Goal: Task Accomplishment & Management: Manage account settings

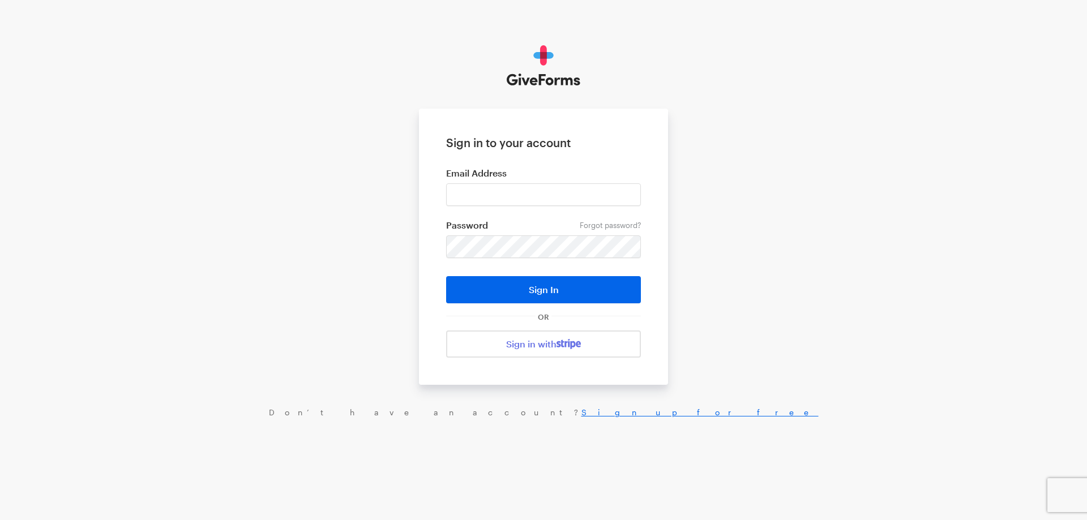
type input "haltura@brightfocus.org"
click at [446, 276] on button "Sign In" at bounding box center [543, 289] width 195 height 27
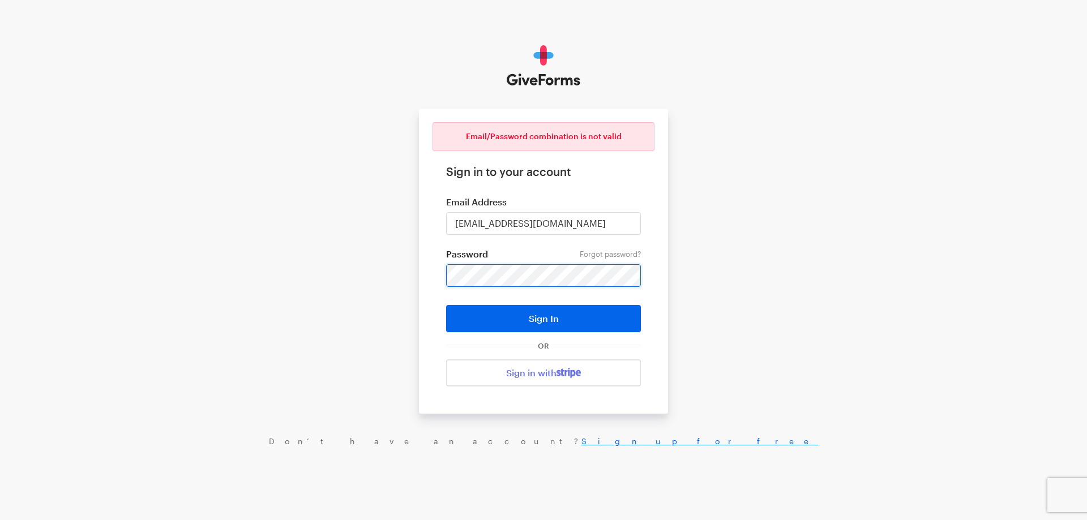
click at [446, 305] on button "Sign In" at bounding box center [543, 318] width 195 height 27
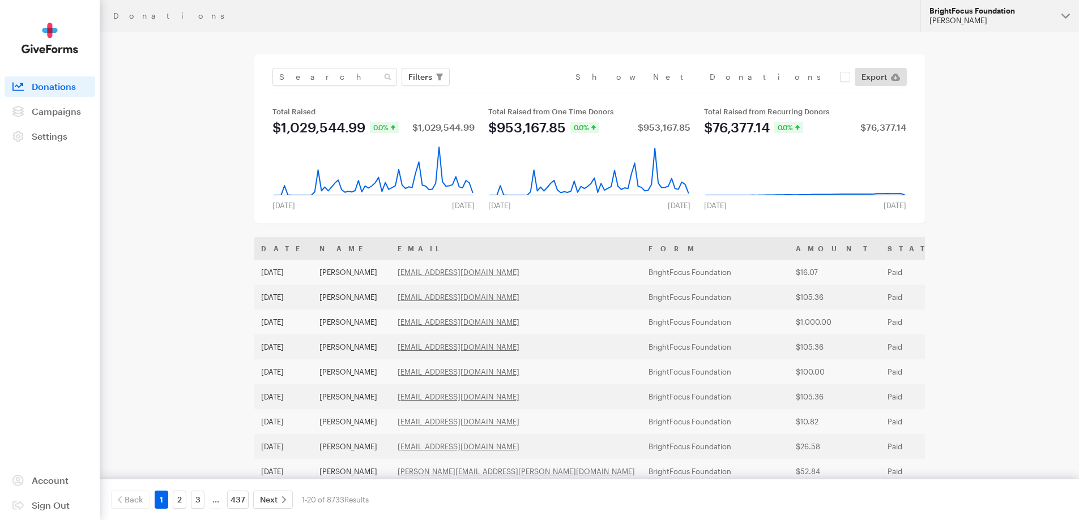
click at [961, 22] on div "[PERSON_NAME]" at bounding box center [990, 21] width 123 height 10
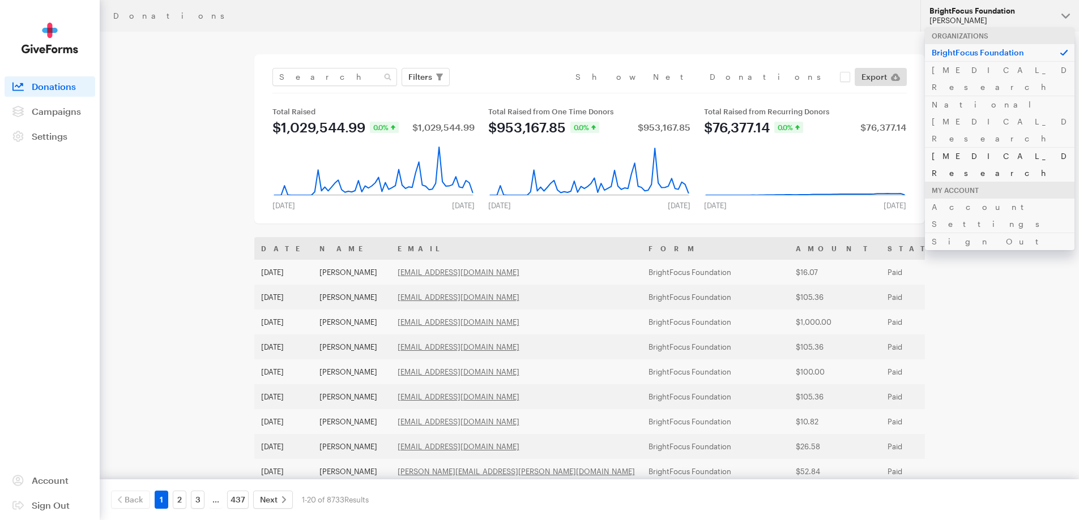
click at [945, 147] on link "[MEDICAL_DATA] Research" at bounding box center [999, 164] width 149 height 35
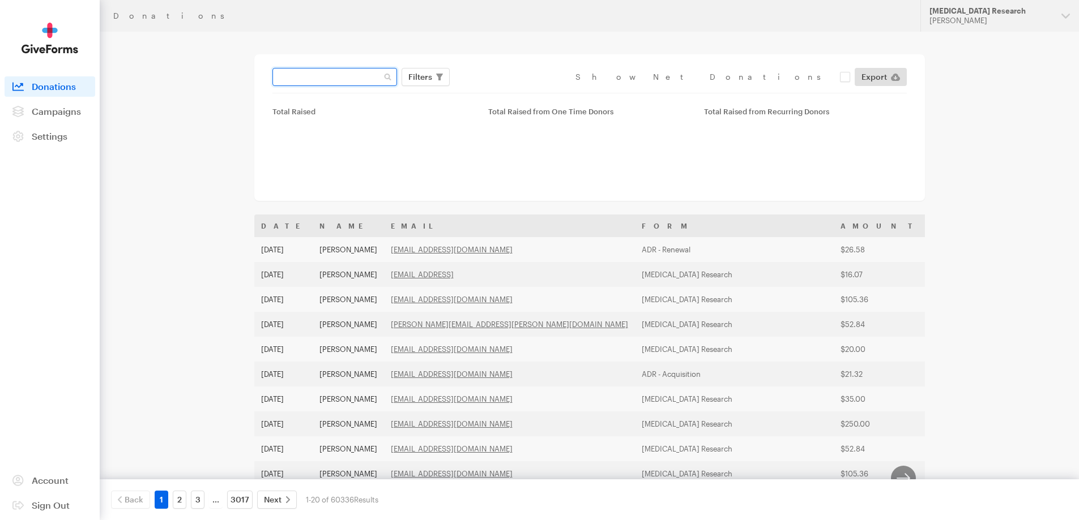
click at [316, 70] on input "text" at bounding box center [334, 77] width 125 height 18
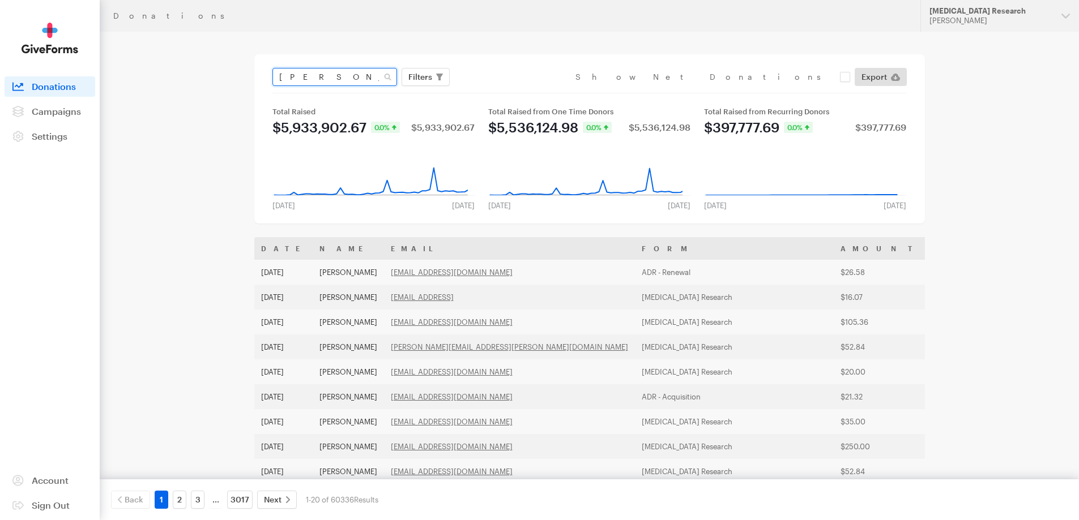
type input "[PERSON_NAME]"
click at [506, 92] on button "Apply" at bounding box center [524, 101] width 36 height 18
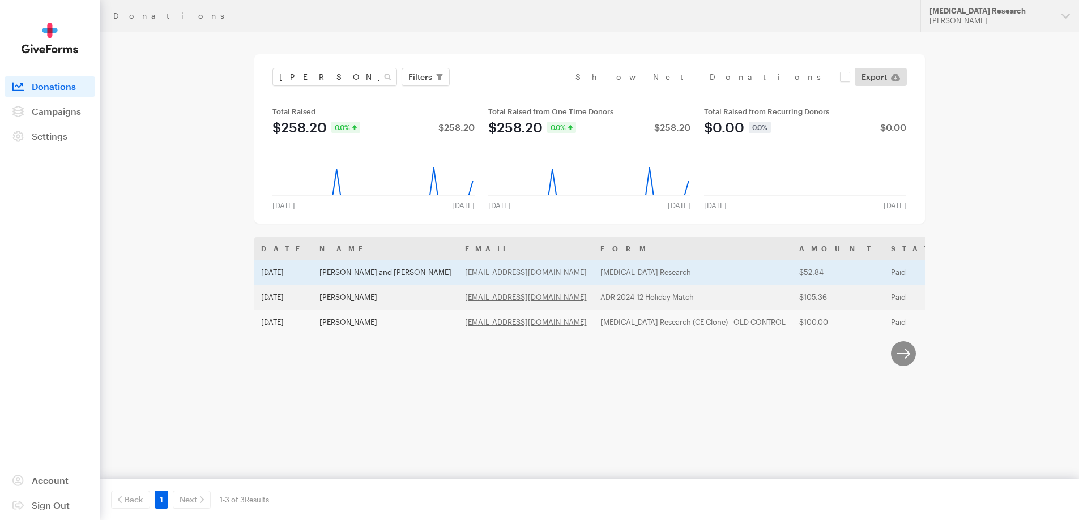
click at [332, 266] on td "[PERSON_NAME] and [PERSON_NAME]" at bounding box center [386, 272] width 146 height 25
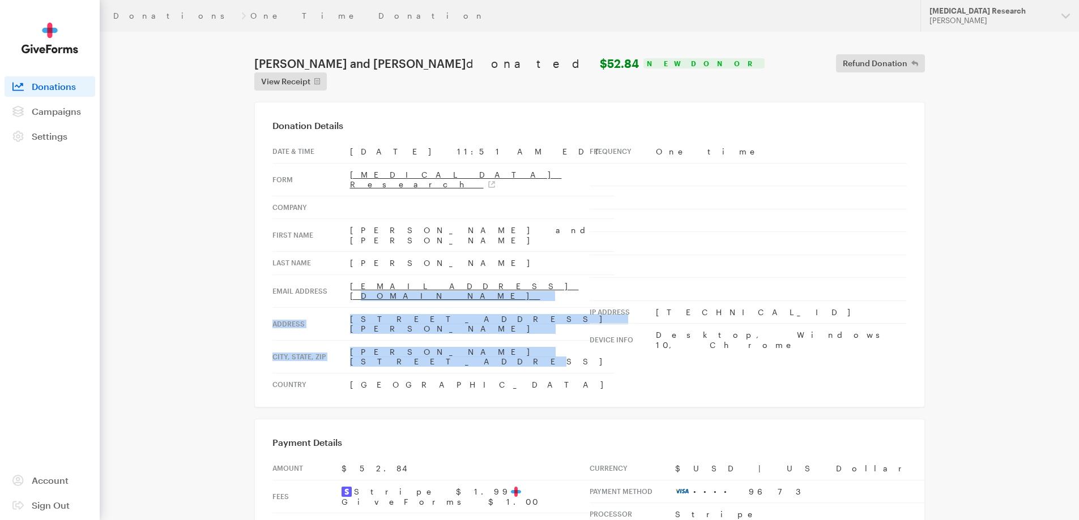
drag, startPoint x: 462, startPoint y: 292, endPoint x: 349, endPoint y: 259, distance: 116.8
click at [349, 259] on tbody "Date & time Oct 01, 2025 11:51 AM EDT Form Alzheimer's Disease Research Company…" at bounding box center [443, 267] width 342 height 255
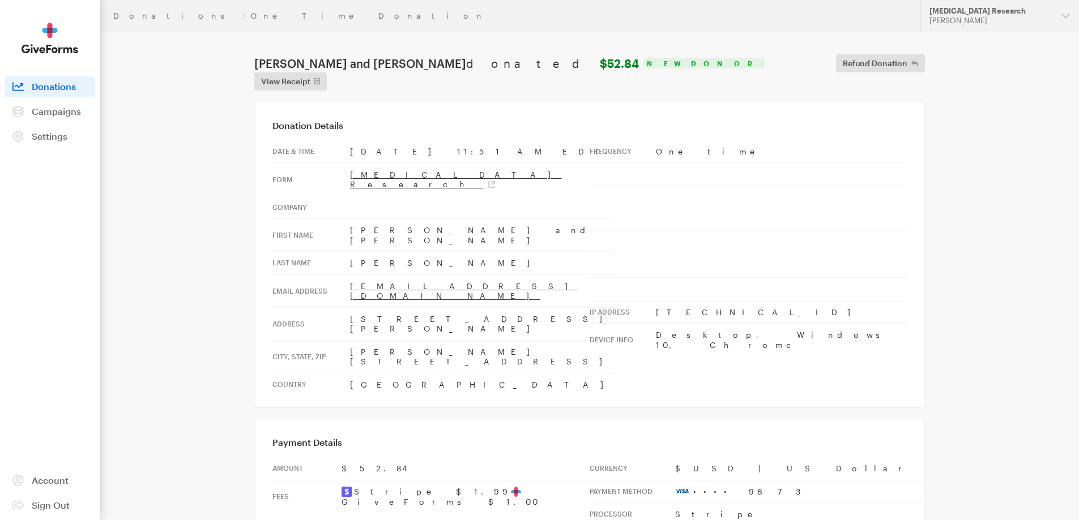
click at [576, 252] on td "Keane" at bounding box center [482, 263] width 264 height 23
drag, startPoint x: 490, startPoint y: 250, endPoint x: 348, endPoint y: 255, distance: 142.2
click at [350, 275] on td "jackieonthemove@hotmail.com" at bounding box center [482, 291] width 264 height 33
copy link "jackieonthemove@hotmail.com"
click at [573, 275] on td "jackieonthemove@hotmail.com" at bounding box center [482, 291] width 264 height 33
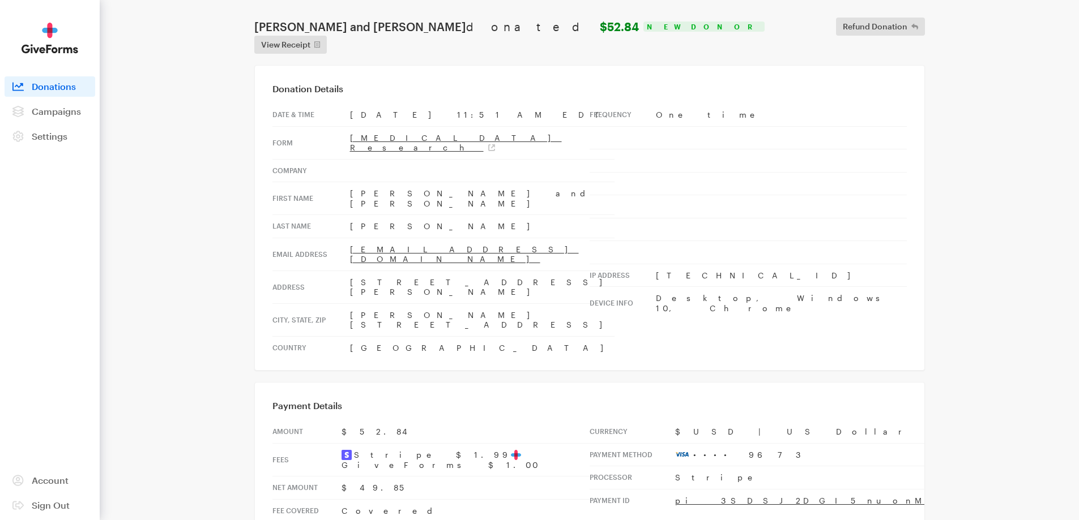
scroll to position [57, 0]
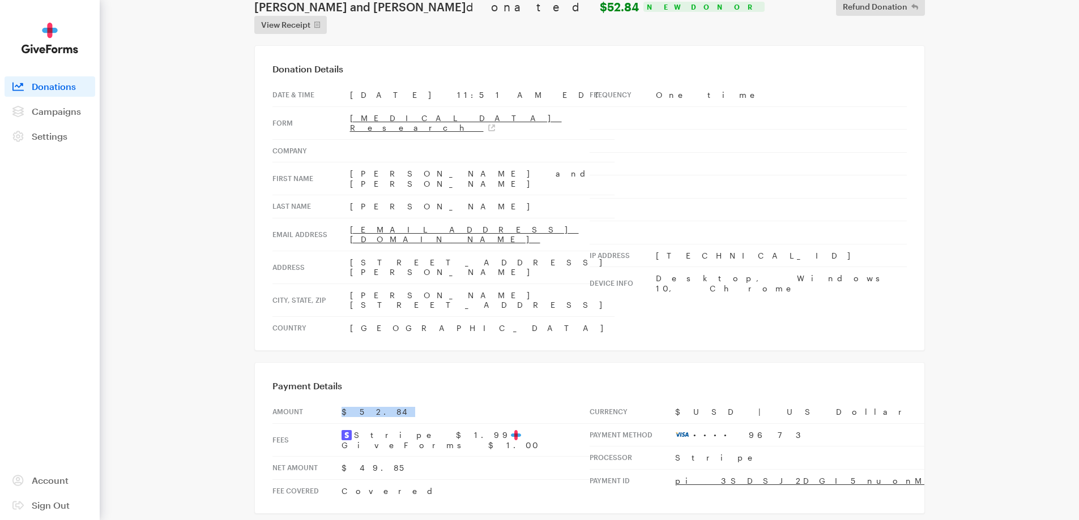
drag, startPoint x: 371, startPoint y: 343, endPoint x: 338, endPoint y: 340, distance: 33.5
click at [338, 401] on tr "Amount $52.84" at bounding box center [430, 412] width 317 height 23
click at [524, 401] on td "$52.84" at bounding box center [465, 412] width 248 height 23
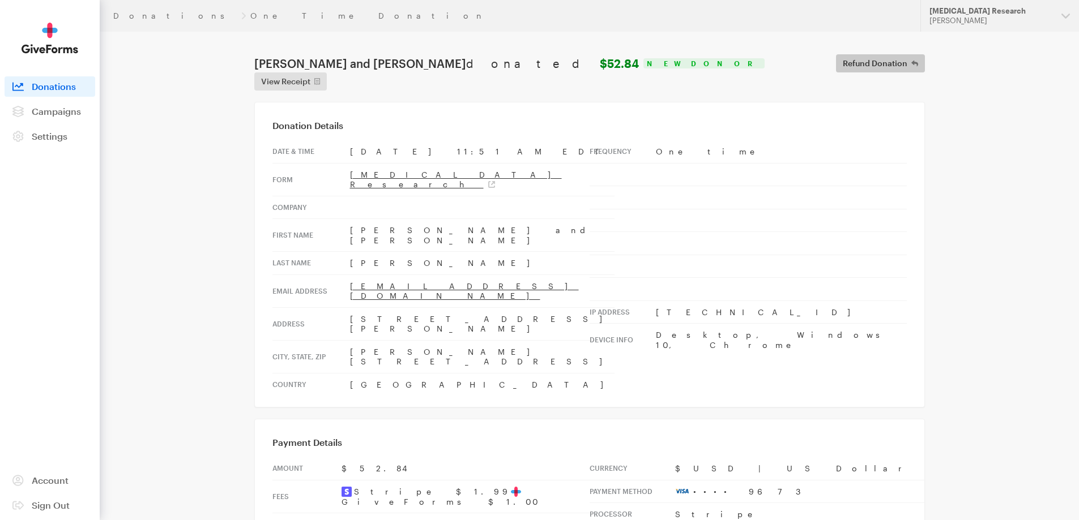
click at [843, 59] on span "Refund Donation" at bounding box center [875, 64] width 65 height 14
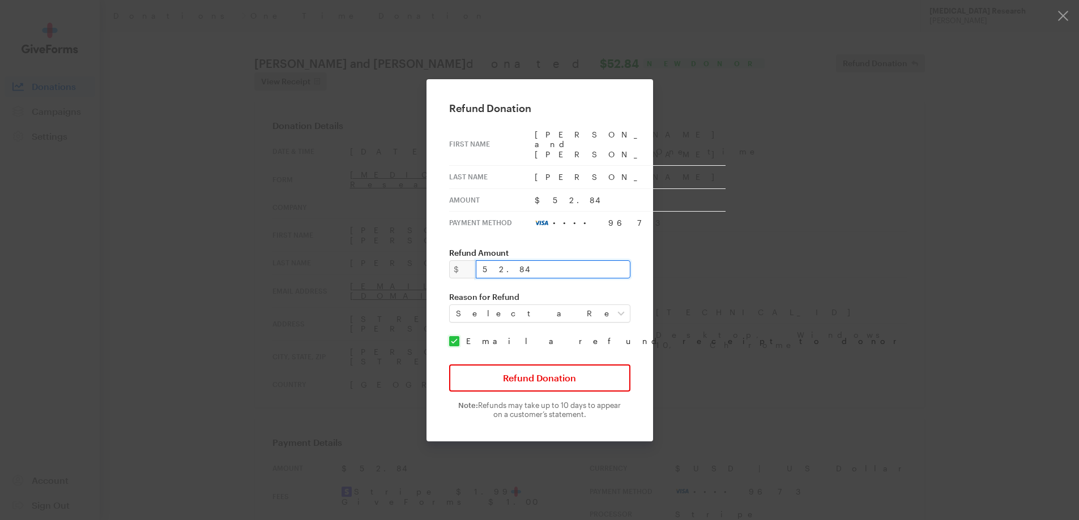
click at [518, 262] on input "52.84" at bounding box center [553, 269] width 155 height 18
click at [522, 305] on select "Select a Reason Fraud Duplicate Other" at bounding box center [539, 314] width 181 height 18
select select "requested_by_customer"
click at [456, 305] on select "Select a Reason Fraud Duplicate Other" at bounding box center [539, 314] width 181 height 18
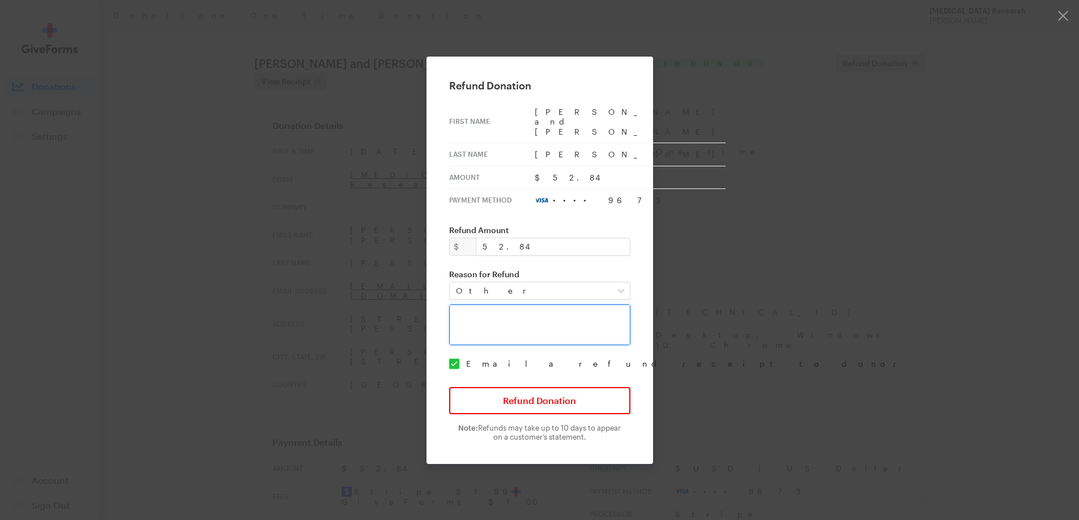
click at [501, 318] on textarea at bounding box center [539, 325] width 181 height 41
click at [447, 260] on div "Refund Donation First Name Roy and Jackie Last Name Keane Amount $52.84 Payment…" at bounding box center [539, 261] width 227 height 408
click at [536, 315] on textarea at bounding box center [539, 325] width 181 height 41
click at [799, 145] on button "button" at bounding box center [539, 260] width 1079 height 520
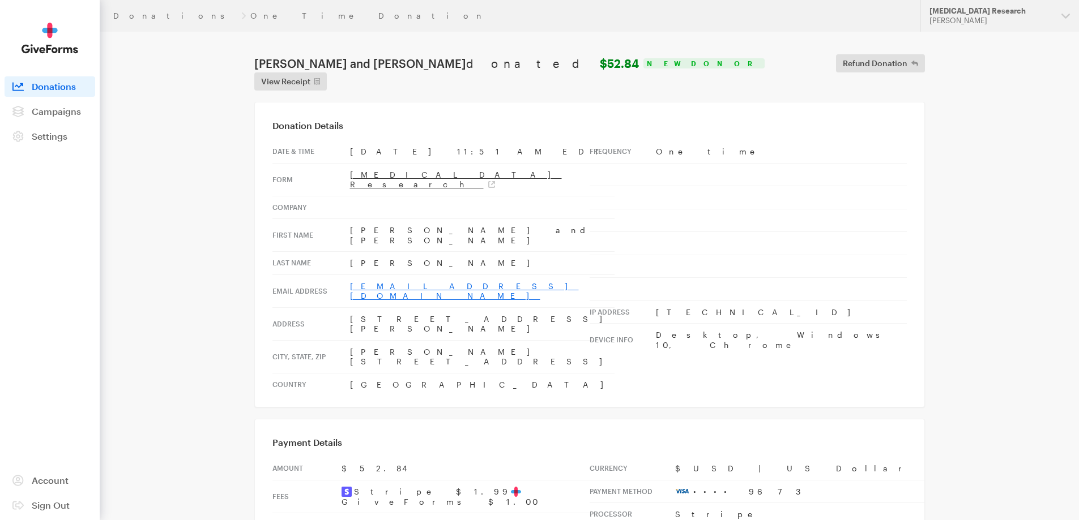
drag, startPoint x: 476, startPoint y: 245, endPoint x: 349, endPoint y: 243, distance: 126.3
click at [350, 275] on td "jackieonthemove@hotmail.com" at bounding box center [482, 291] width 264 height 33
click at [843, 60] on span "Refund Donation" at bounding box center [875, 64] width 65 height 14
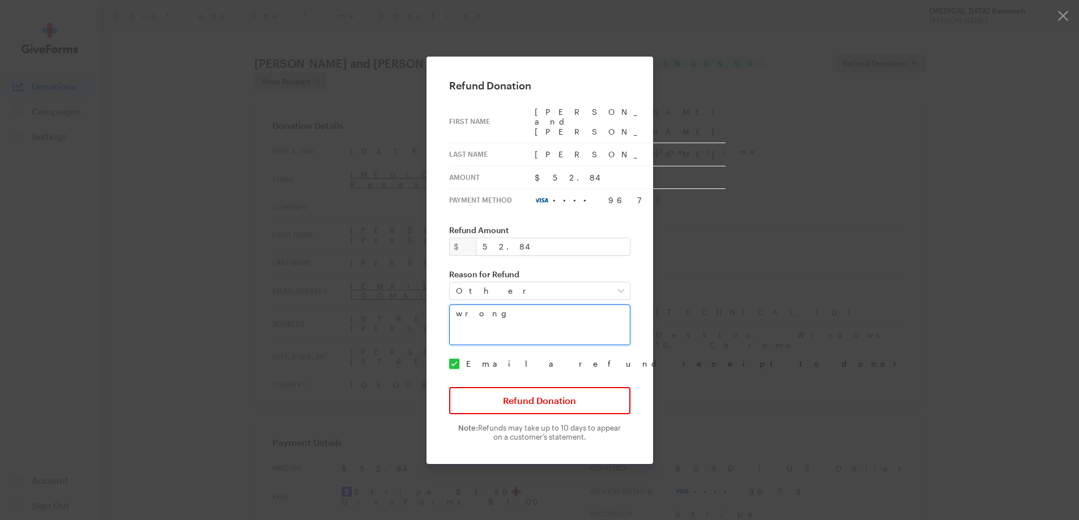
click at [536, 314] on textarea "wrong" at bounding box center [539, 325] width 181 height 41
drag, startPoint x: 536, startPoint y: 314, endPoint x: 388, endPoint y: 294, distance: 148.6
click at [388, 294] on div "Refund Donation First Name Roy and Jackie Last Name Keane Amount $52.84 Payment…" at bounding box center [539, 260] width 1079 height 520
click at [573, 290] on div "Refund Donation First Name Roy and Jackie Last Name Keane Amount $52.84 Payment…" at bounding box center [539, 261] width 227 height 408
drag, startPoint x: 562, startPoint y: 319, endPoint x: 270, endPoint y: 249, distance: 300.4
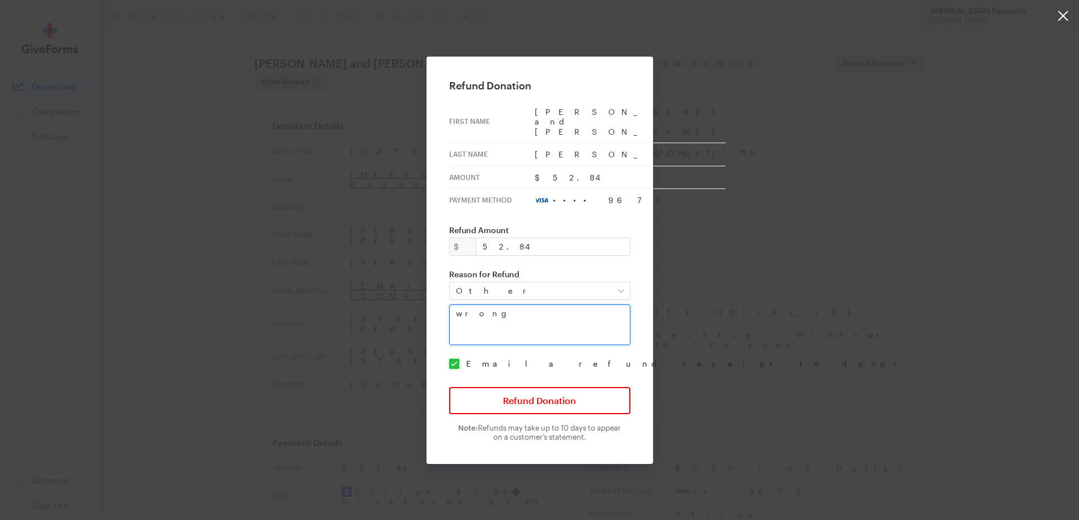
click at [304, 268] on div "Refund Donation First Name Roy and Jackie Last Name Keane Amount $52.84 Payment…" at bounding box center [539, 260] width 1079 height 520
type textarea "For Alzheimer's in Canada"
click at [439, 265] on div "Refund Donation First Name Roy and Jackie Last Name Keane Amount $52.84 Payment…" at bounding box center [539, 261] width 227 height 408
click at [481, 285] on select "Select a Reason Fraud Duplicate Other" at bounding box center [539, 291] width 181 height 18
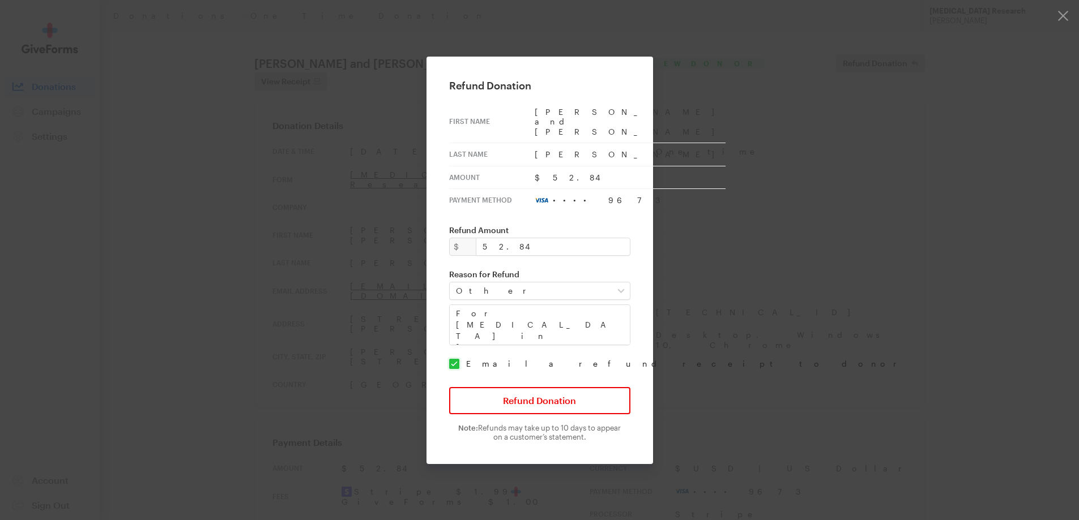
click at [443, 290] on div "Refund Donation First Name Roy and Jackie Last Name Keane Amount $52.84 Payment…" at bounding box center [539, 261] width 227 height 408
click at [500, 398] on button "Refund Donation" at bounding box center [539, 400] width 181 height 27
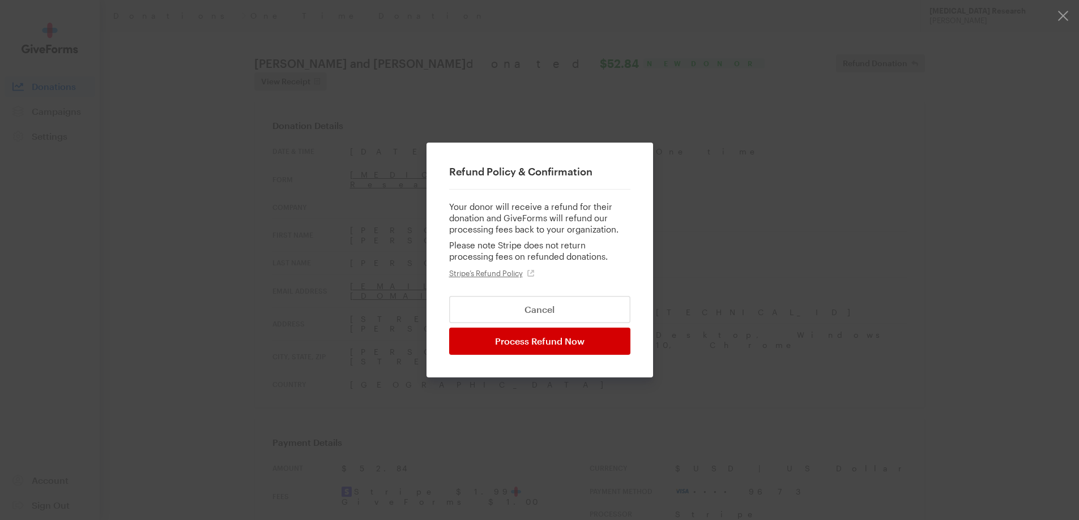
click at [557, 336] on input "Process Refund Now" at bounding box center [539, 341] width 181 height 27
type input "Processing..."
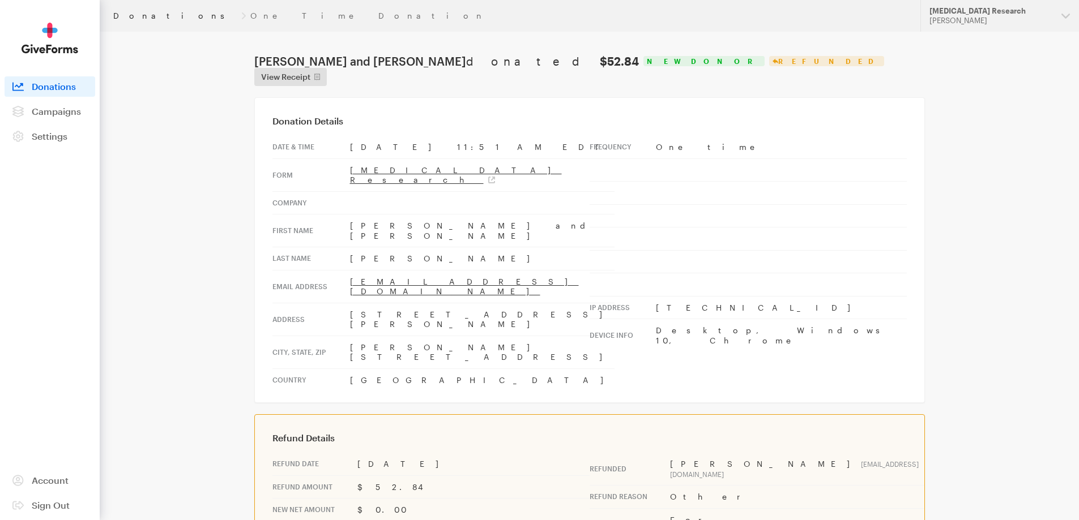
click at [139, 14] on link "Donations" at bounding box center [174, 15] width 123 height 9
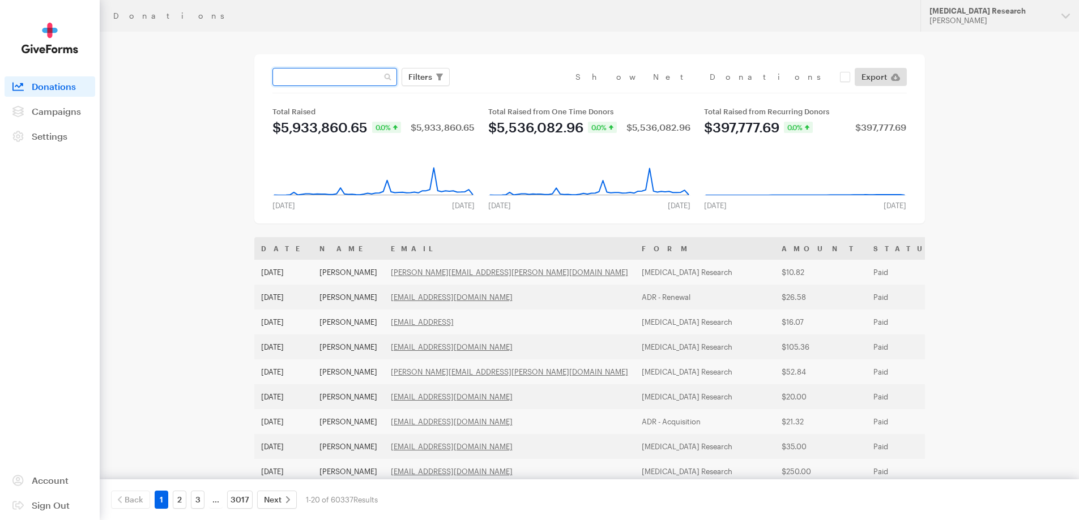
drag, startPoint x: 351, startPoint y: 79, endPoint x: 341, endPoint y: 49, distance: 31.9
click at [351, 78] on input "text" at bounding box center [334, 77] width 125 height 18
type input "[PERSON_NAME]"
click at [506, 92] on button "Apply" at bounding box center [524, 101] width 36 height 18
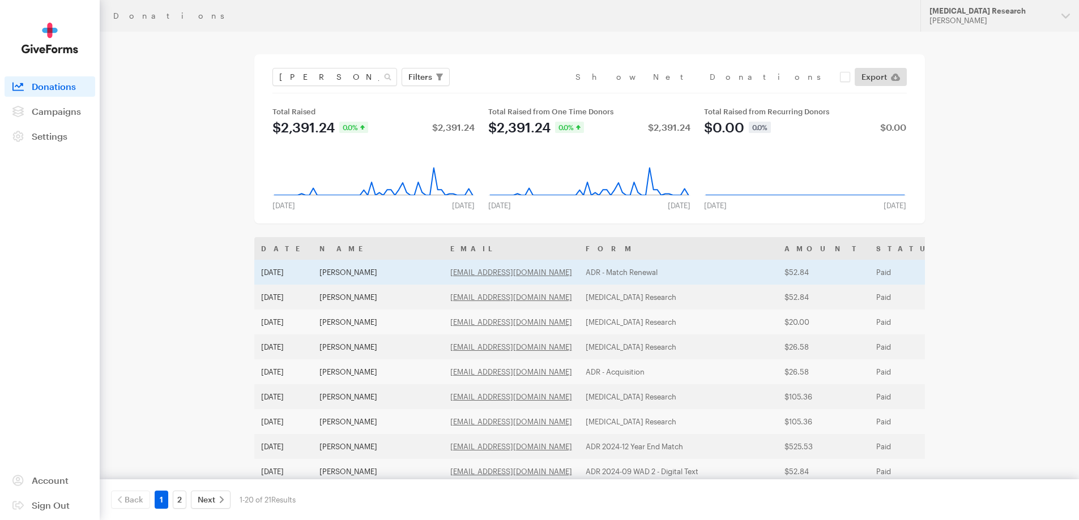
click at [360, 270] on td "[PERSON_NAME]" at bounding box center [378, 272] width 131 height 25
click at [306, 260] on td "Sep 27, 2025" at bounding box center [283, 272] width 58 height 25
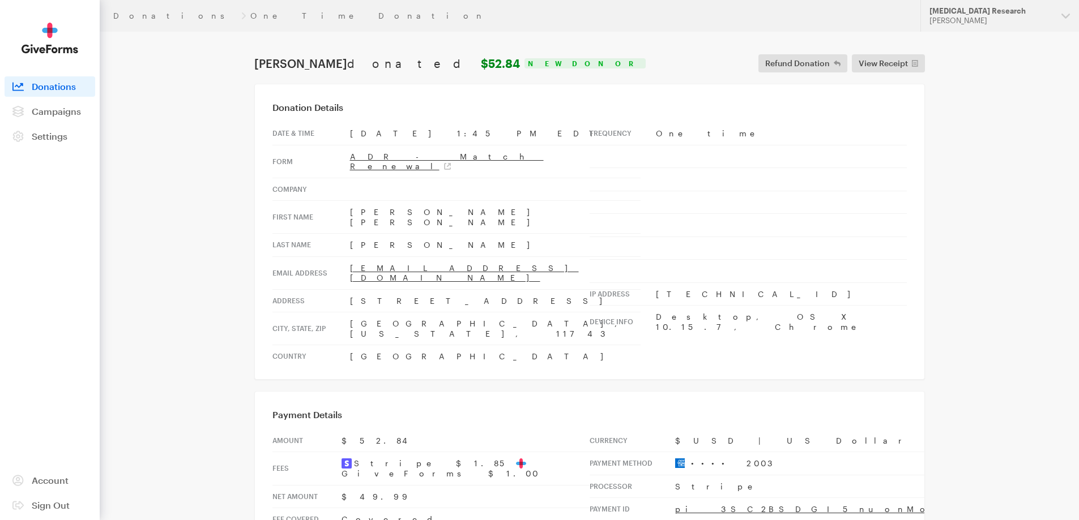
drag, startPoint x: 455, startPoint y: 252, endPoint x: 343, endPoint y: 249, distance: 111.6
click at [343, 257] on tr "Email address [EMAIL_ADDRESS][DOMAIN_NAME]" at bounding box center [456, 273] width 368 height 33
copy tr "[EMAIL_ADDRESS][DOMAIN_NAME]"
click at [895, 61] on span "View Receipt" at bounding box center [882, 64] width 49 height 14
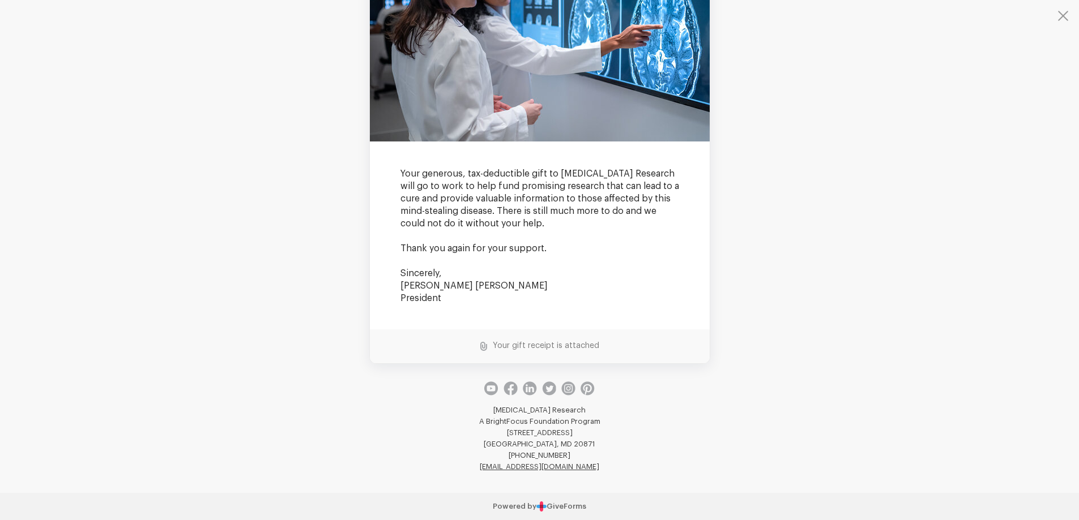
scroll to position [453, 0]
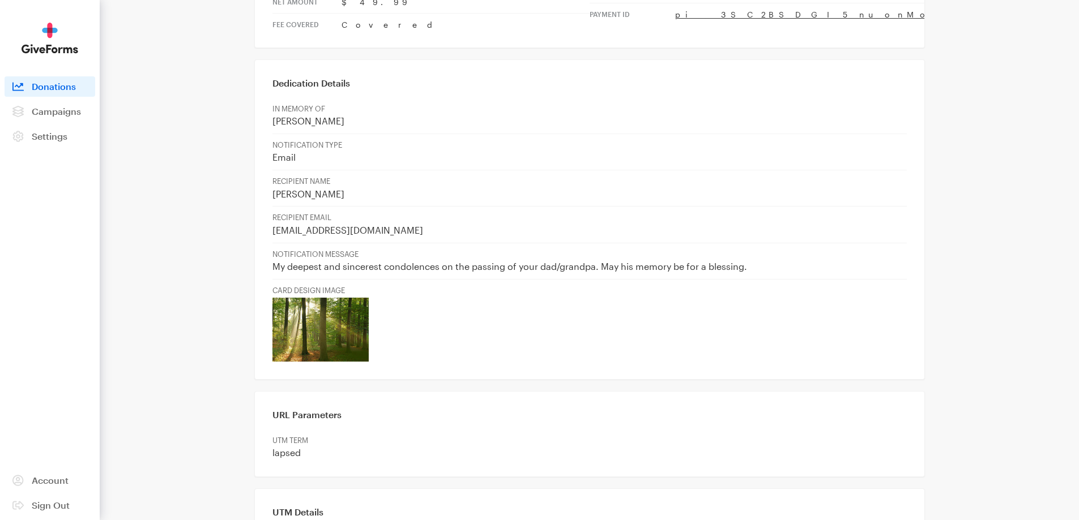
scroll to position [510, 0]
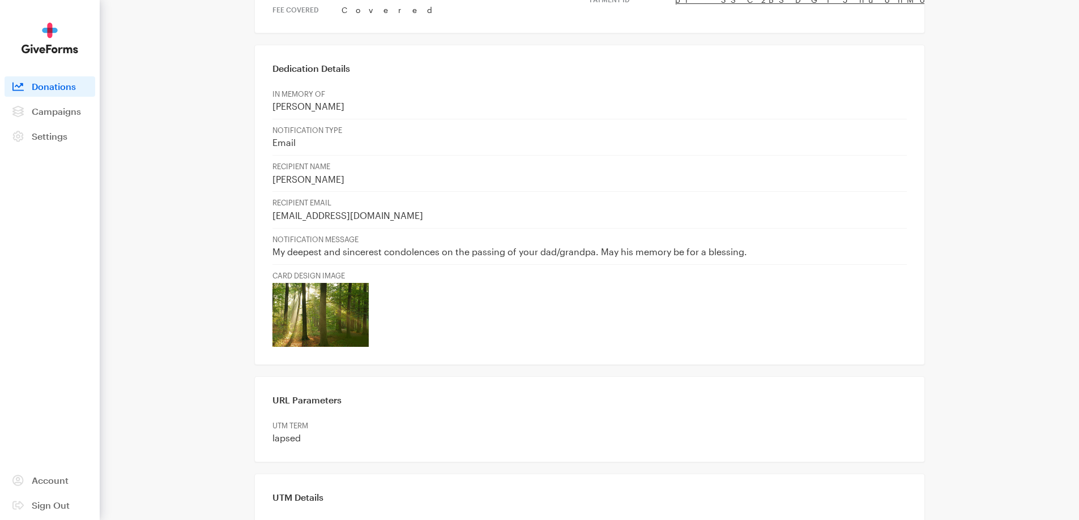
click at [271, 204] on div "Dedication Details IN MEMORY OF Harvey Hecht NOTIFICATION TYPE Email RECIPIENT …" at bounding box center [589, 205] width 670 height 321
drag, startPoint x: 596, startPoint y: 204, endPoint x: 537, endPoint y: 207, distance: 58.4
click at [537, 246] on p "My deepest and sincerest condolences on the passing of your dad/grandpa. May hi…" at bounding box center [589, 252] width 634 height 12
click at [768, 246] on p "My deepest and sincerest condolences on the passing of your dad/grandpa. May hi…" at bounding box center [589, 252] width 634 height 12
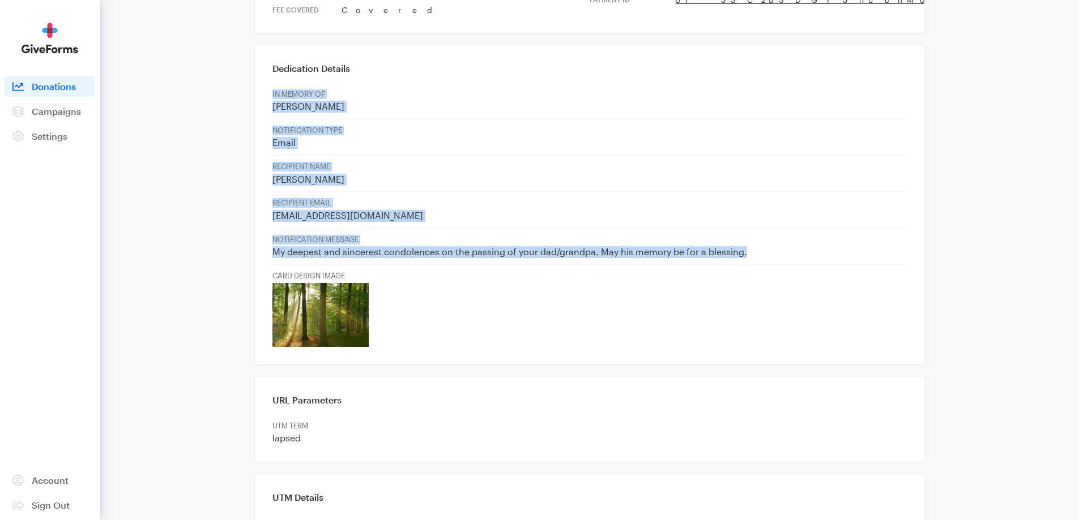
drag, startPoint x: 768, startPoint y: 208, endPoint x: 271, endPoint y: 210, distance: 497.2
click at [271, 210] on div "Dedication Details IN MEMORY OF Harvey Hecht NOTIFICATION TYPE Email RECIPIENT …" at bounding box center [589, 205] width 670 height 321
drag, startPoint x: 271, startPoint y: 201, endPoint x: 754, endPoint y: 210, distance: 483.1
click at [754, 210] on div "Dedication Details IN MEMORY OF Harvey Hecht NOTIFICATION TYPE Email RECIPIENT …" at bounding box center [589, 205] width 670 height 321
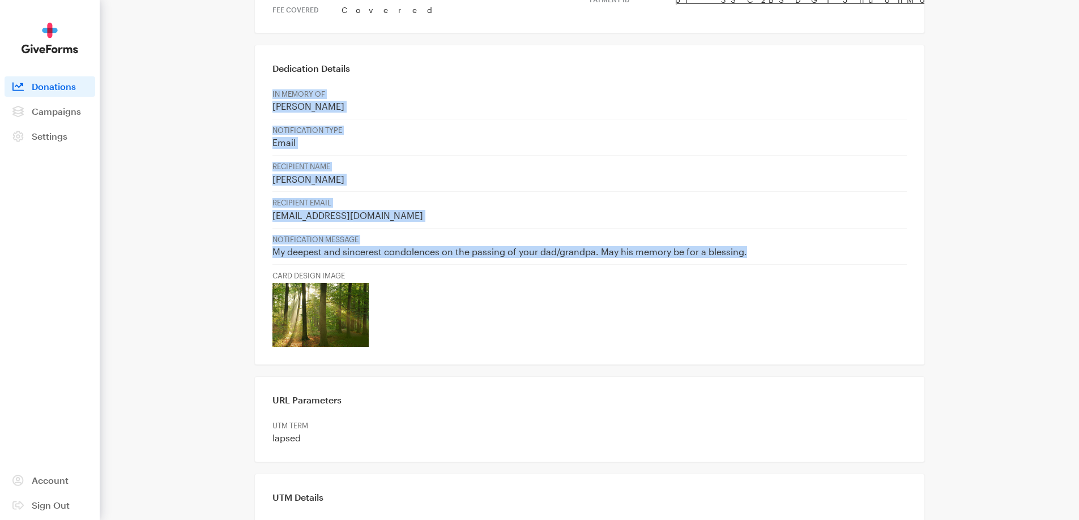
click at [754, 228] on td "NOTIFICATION MESSAGE My deepest and sincerest condolences on the passing of you…" at bounding box center [589, 246] width 634 height 36
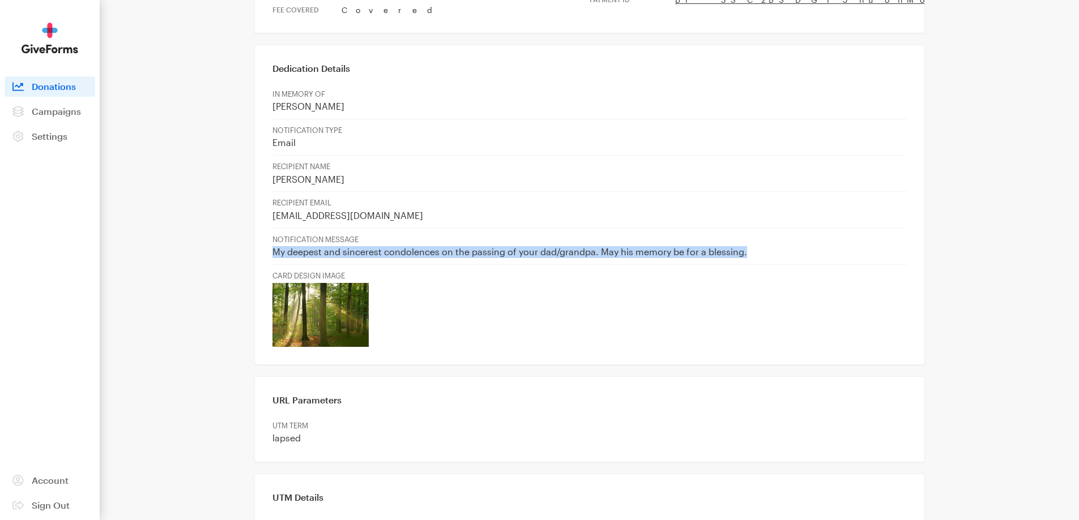
drag, startPoint x: 756, startPoint y: 203, endPoint x: 275, endPoint y: 203, distance: 481.3
click at [275, 246] on p "My deepest and sincerest condolences on the passing of your dad/grandpa. May hi…" at bounding box center [589, 252] width 634 height 12
drag, startPoint x: 275, startPoint y: 203, endPoint x: 764, endPoint y: 206, distance: 489.8
click at [764, 246] on p "My deepest and sincerest condolences on the passing of your dad/grandpa. May hi…" at bounding box center [589, 252] width 634 height 12
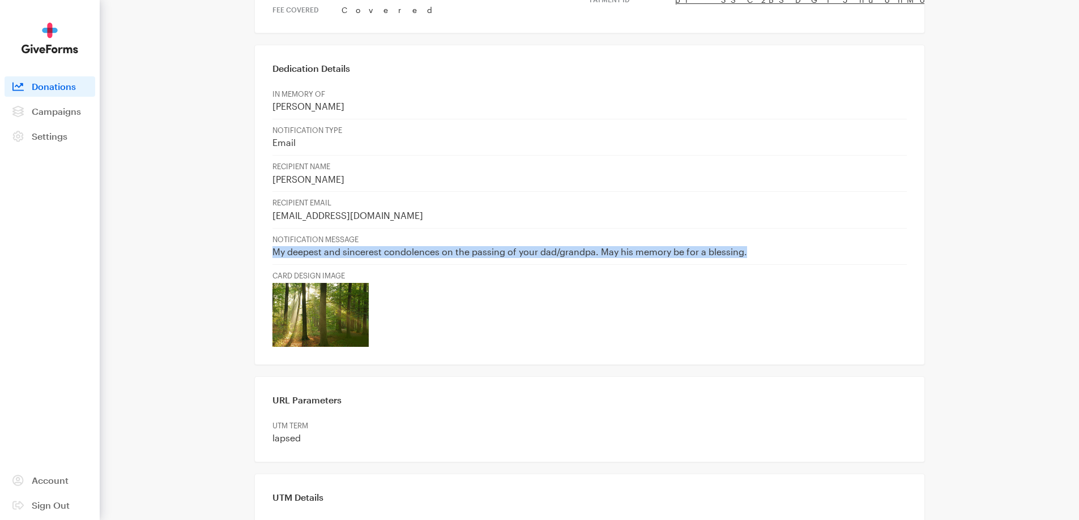
click at [764, 246] on p "My deepest and sincerest condolences on the passing of your dad/grandpa. May hi…" at bounding box center [589, 252] width 634 height 12
